Goal: Find specific page/section: Find specific page/section

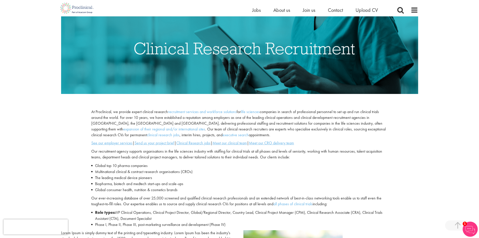
scroll to position [75, 0]
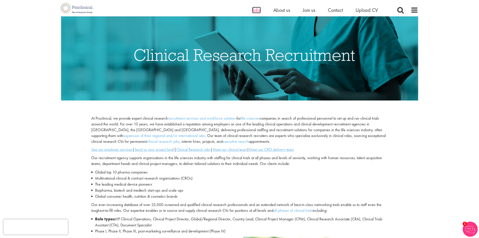
click at [254, 11] on span "Jobs" at bounding box center [256, 10] width 9 height 7
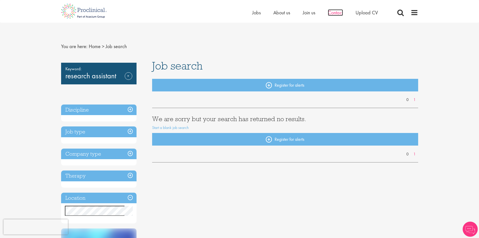
click at [338, 12] on span "Contact" at bounding box center [335, 12] width 15 height 7
